Goal: Check status: Check status

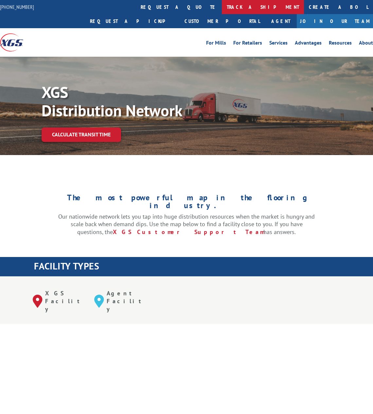
click at [222, 9] on link "track a shipment" at bounding box center [263, 7] width 82 height 14
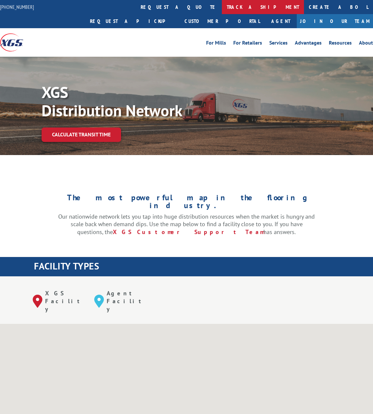
click at [222, 9] on link "track a shipment" at bounding box center [263, 7] width 82 height 14
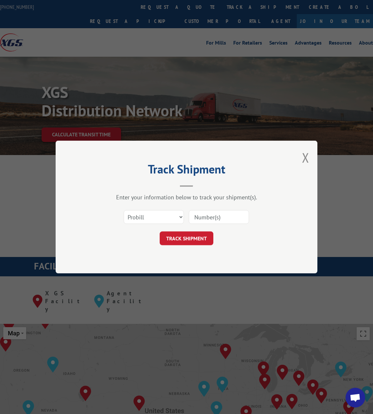
click at [206, 216] on input at bounding box center [219, 217] width 60 height 14
paste input "970305"
type input "970305"
click at [199, 237] on button "TRACK SHIPMENT" at bounding box center [187, 238] width 54 height 14
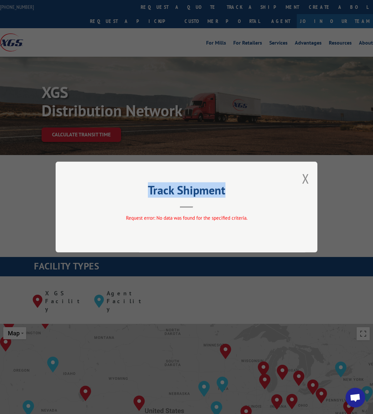
drag, startPoint x: 309, startPoint y: 181, endPoint x: 232, endPoint y: 103, distance: 109.8
click at [307, 180] on div "Track Shipment Request error: No data was found for the specified criteria." at bounding box center [187, 206] width 262 height 91
click at [164, 8] on div "Track Shipment Request error: No data was found for the specified criteria." at bounding box center [186, 207] width 373 height 414
click at [308, 178] on button "Close modal" at bounding box center [305, 178] width 7 height 17
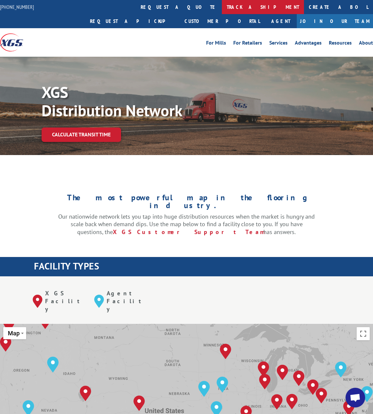
click at [222, 12] on link "track a shipment" at bounding box center [263, 7] width 82 height 14
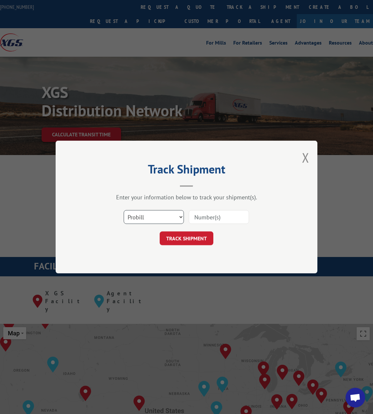
click at [147, 217] on select "Select category... Probill BOL PO" at bounding box center [154, 217] width 60 height 14
select select "bol"
click at [124, 210] on select "Select category... Probill BOL PO" at bounding box center [154, 217] width 60 height 14
click at [213, 217] on input at bounding box center [219, 217] width 60 height 14
paste input "970305"
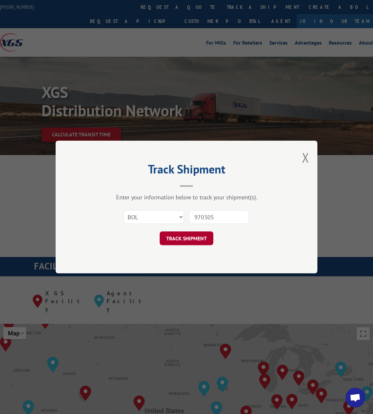
type input "970305"
click at [194, 236] on button "TRACK SHIPMENT" at bounding box center [187, 238] width 54 height 14
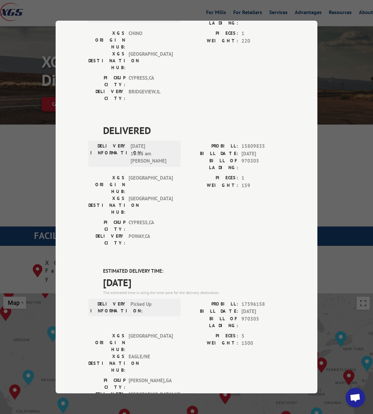
scroll to position [33, 0]
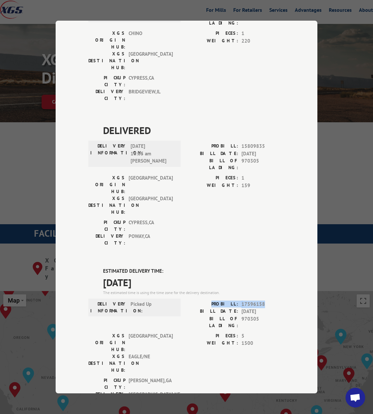
drag, startPoint x: 264, startPoint y: 188, endPoint x: 214, endPoint y: 188, distance: 49.8
click at [214, 300] on div "PROBILL: 17596158" at bounding box center [236, 304] width 98 height 8
copy div "PROBILL: 17596158"
paste input "785) 817-0656"
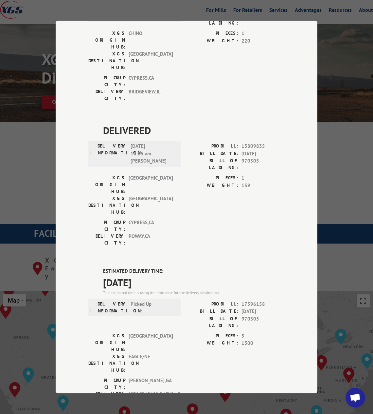
type input "[PHONE_NUMBER]"
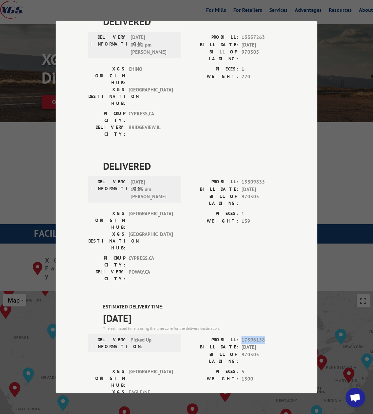
drag, startPoint x: 268, startPoint y: 222, endPoint x: 240, endPoint y: 226, distance: 28.1
click at [242, 336] on span "17596158" at bounding box center [263, 340] width 43 height 8
copy span "17596158"
click at [46, 115] on div "Track Shipment DELIVERED DELIVERY INFORMATION: [DATE] 02:35 pm [PERSON_NAME]: 1…" at bounding box center [186, 207] width 373 height 414
drag, startPoint x: 36, startPoint y: 152, endPoint x: 44, endPoint y: 154, distance: 8.1
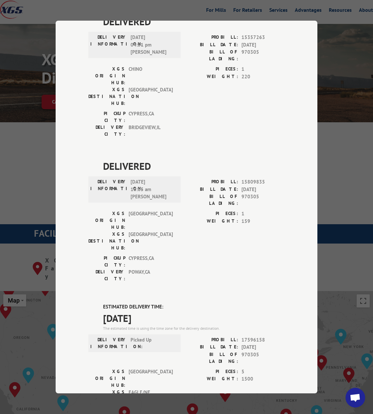
click at [35, 153] on div "Track Shipment DELIVERED DELIVERY INFORMATION: [DATE] 02:35 pm [PERSON_NAME]: 1…" at bounding box center [186, 207] width 373 height 414
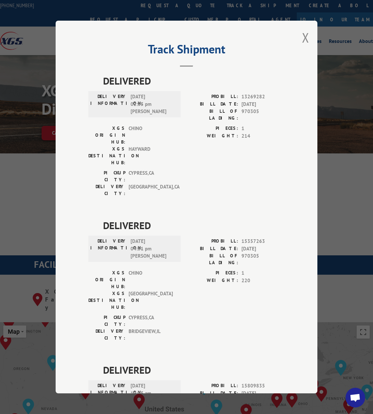
scroll to position [0, 0]
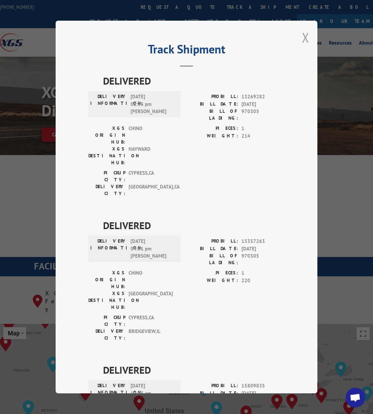
click at [303, 32] on button "Close modal" at bounding box center [305, 37] width 7 height 17
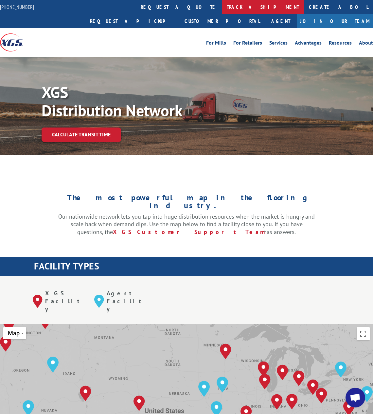
click at [222, 7] on link "track a shipment" at bounding box center [263, 7] width 82 height 14
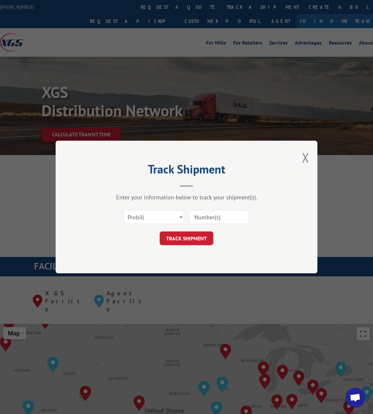
click at [207, 216] on input at bounding box center [219, 217] width 60 height 14
paste input "17596158"
type input "17596158"
click at [194, 235] on button "TRACK SHIPMENT" at bounding box center [187, 238] width 54 height 14
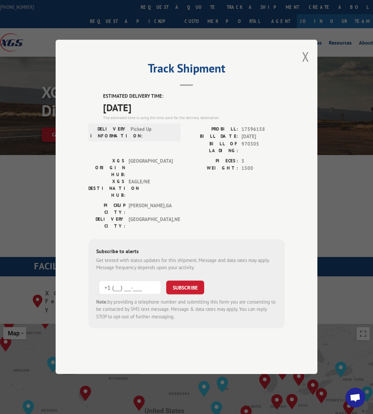
click at [128, 280] on input "+1 (___) ___-____" at bounding box center [130, 287] width 62 height 14
paste input "785) 817-0656"
type input "[PHONE_NUMBER]"
click at [185, 280] on button "SUBSCRIBE" at bounding box center [185, 287] width 38 height 14
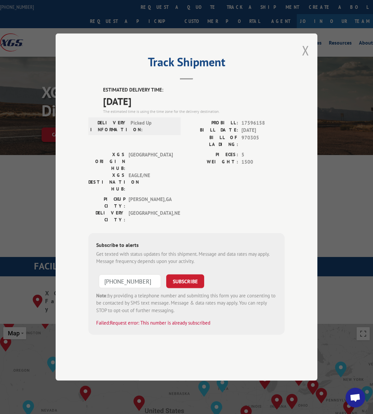
click at [306, 59] on button "Close modal" at bounding box center [305, 50] width 7 height 17
